Goal: Task Accomplishment & Management: Manage account settings

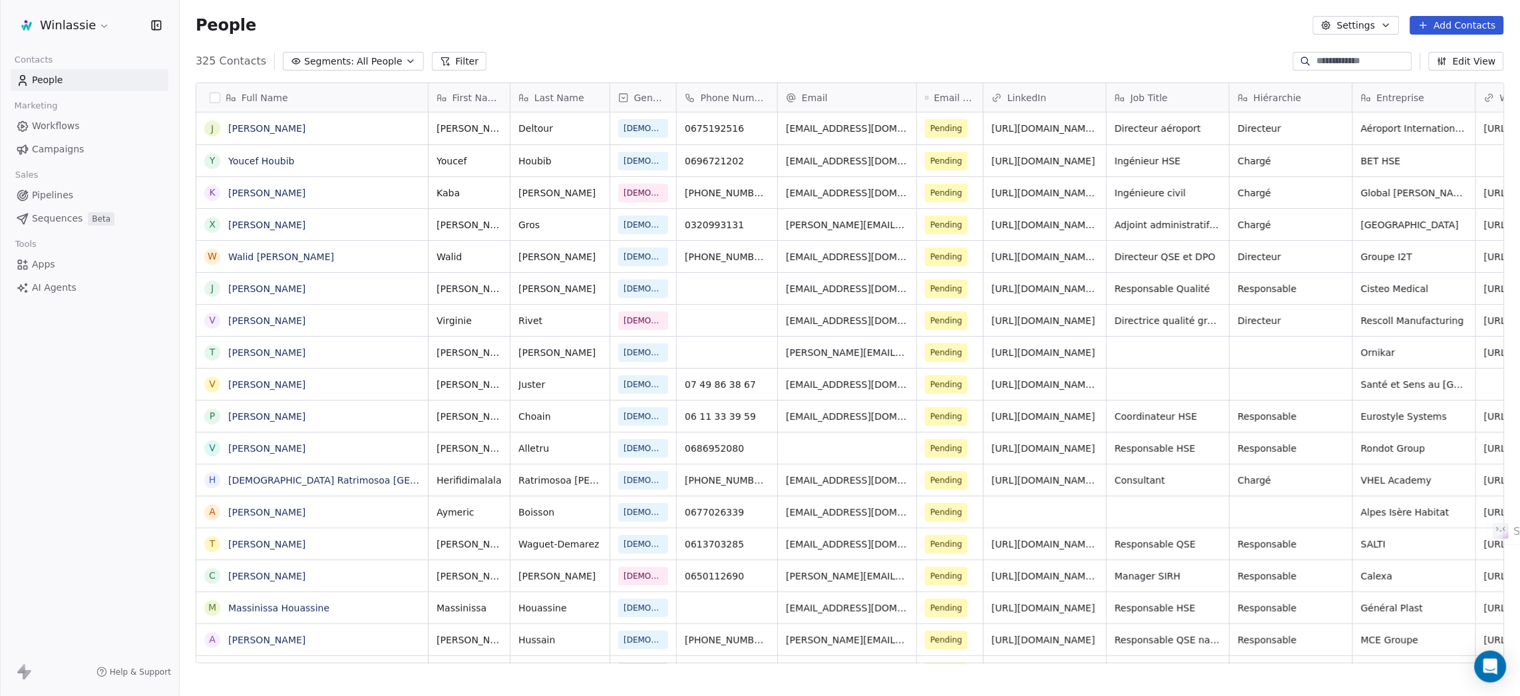
scroll to position [598, 1325]
drag, startPoint x: 640, startPoint y: 31, endPoint x: 762, endPoint y: 31, distance: 122.5
click at [644, 31] on div "People Settings Add Contacts" at bounding box center [850, 25] width 1309 height 19
drag, startPoint x: 710, startPoint y: 24, endPoint x: 738, endPoint y: 24, distance: 27.3
click at [717, 24] on div "People Settings Add Contacts" at bounding box center [850, 25] width 1309 height 19
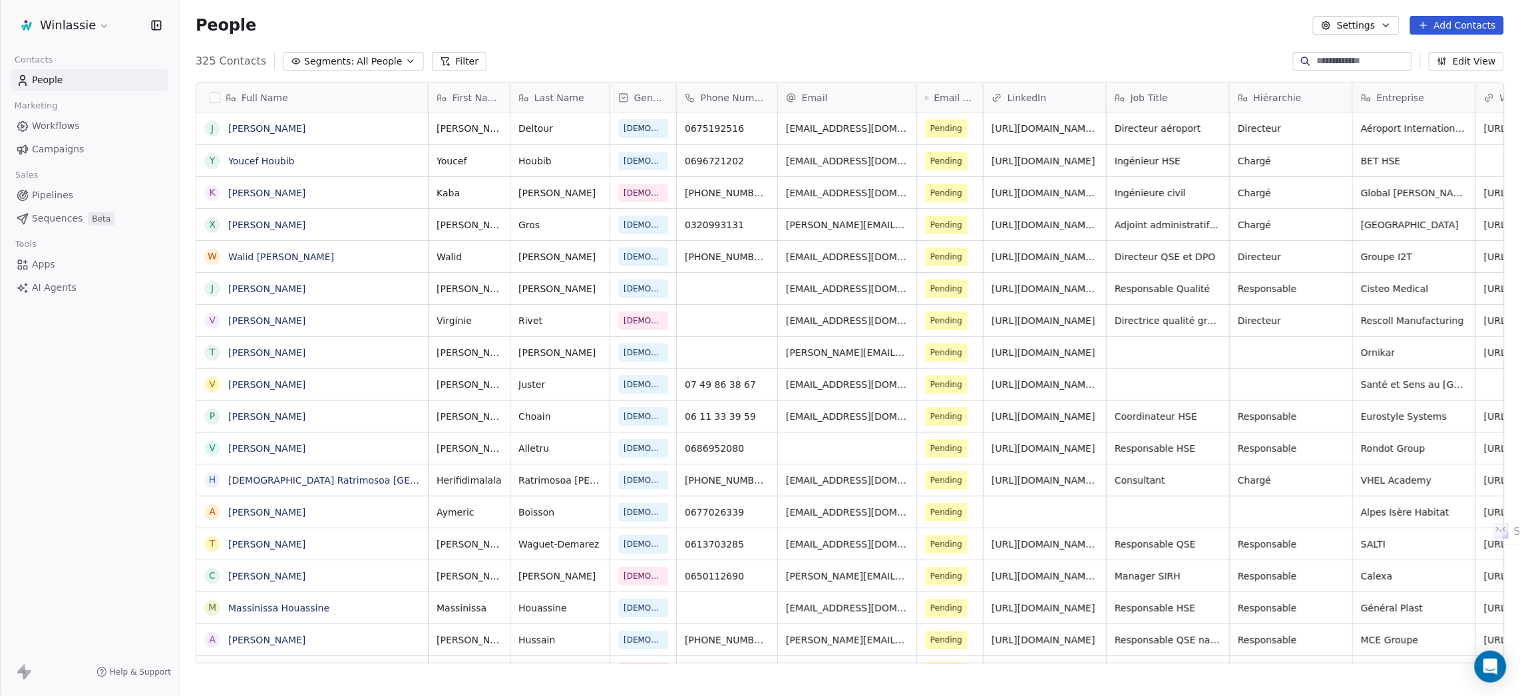
drag, startPoint x: 813, startPoint y: 26, endPoint x: 977, endPoint y: 34, distance: 164.0
click at [821, 28] on div "People Settings Add Contacts" at bounding box center [850, 25] width 1309 height 19
click at [977, 34] on div "People Settings Add Contacts" at bounding box center [850, 25] width 1309 height 19
click at [1040, 32] on div "People Settings Add Contacts" at bounding box center [850, 25] width 1309 height 19
click at [1125, 31] on div "People Settings Add Contacts" at bounding box center [850, 25] width 1309 height 19
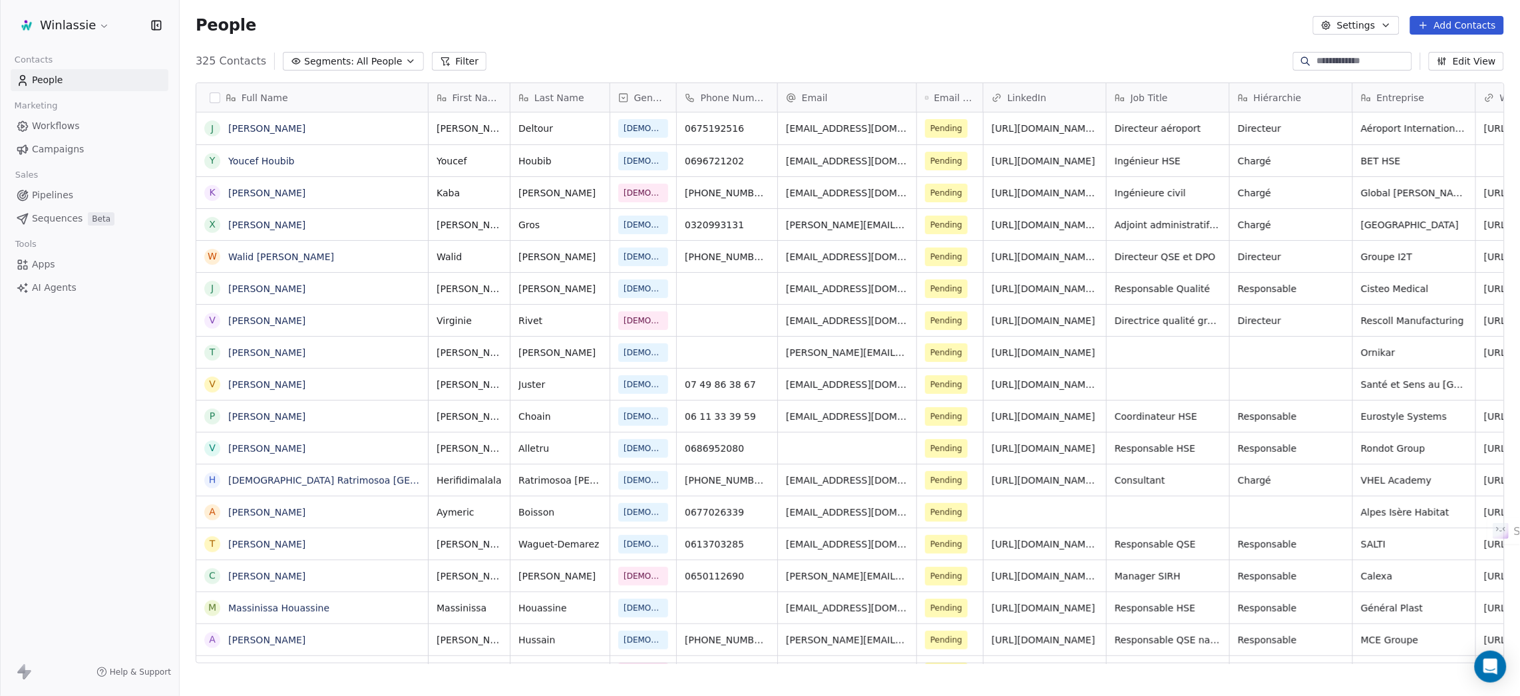
click at [714, 37] on div "People Settings Add Contacts" at bounding box center [850, 25] width 1341 height 51
click at [644, 32] on div "People Settings Add Contacts" at bounding box center [850, 25] width 1309 height 19
click at [574, 31] on div "People Settings Add Contacts" at bounding box center [850, 25] width 1309 height 19
